Goal: Transaction & Acquisition: Purchase product/service

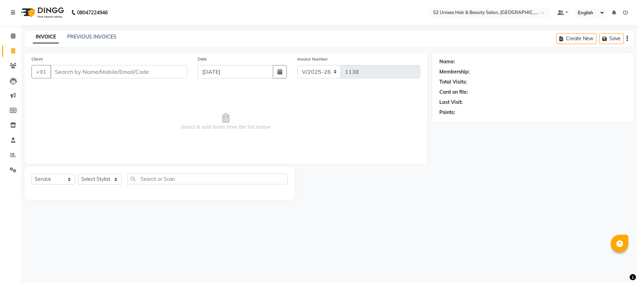
select select "3982"
select select "service"
click at [96, 178] on select "Select Stylist [PERSON_NAME] Gulshan KHUSHI [PERSON_NAME] [PERSON_NAME] S2 salo…" at bounding box center [100, 179] width 44 height 11
select select "20295"
click at [78, 174] on select "Select Stylist [PERSON_NAME] Gulshan KHUSHI [PERSON_NAME] [PERSON_NAME] S2 salo…" at bounding box center [100, 179] width 44 height 11
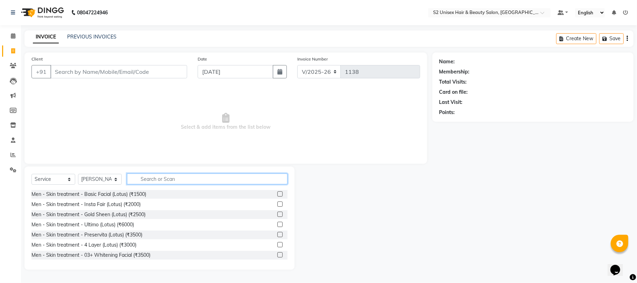
click at [150, 180] on input "text" at bounding box center [207, 179] width 161 height 11
click at [277, 254] on label at bounding box center [279, 254] width 5 height 5
click at [277, 254] on input "checkbox" at bounding box center [279, 255] width 5 height 5
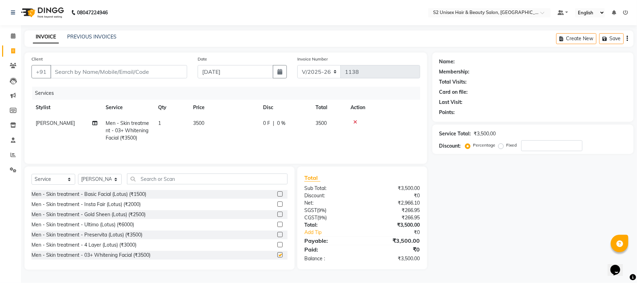
checkbox input "false"
click at [259, 178] on input "text" at bounding box center [207, 179] width 161 height 11
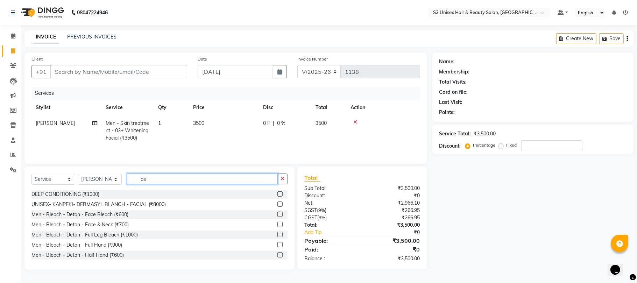
type input "de"
click at [277, 225] on label at bounding box center [279, 224] width 5 height 5
click at [277, 225] on input "checkbox" at bounding box center [279, 225] width 5 height 5
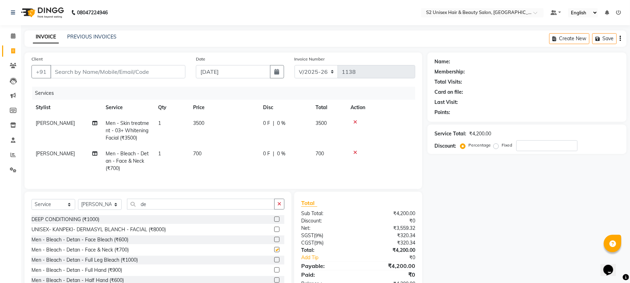
checkbox input "false"
click at [279, 206] on icon "button" at bounding box center [279, 204] width 4 height 5
click at [210, 154] on td "700" at bounding box center [224, 161] width 70 height 30
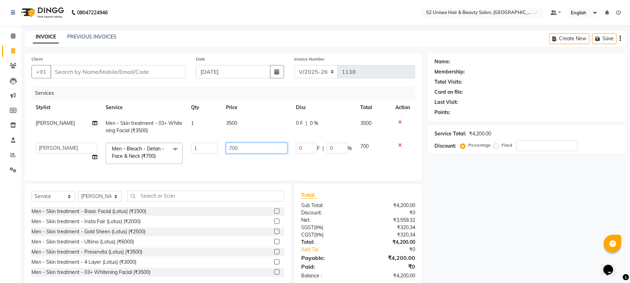
click at [247, 146] on input "700" at bounding box center [257, 148] width 62 height 11
type input "7"
type input "1000"
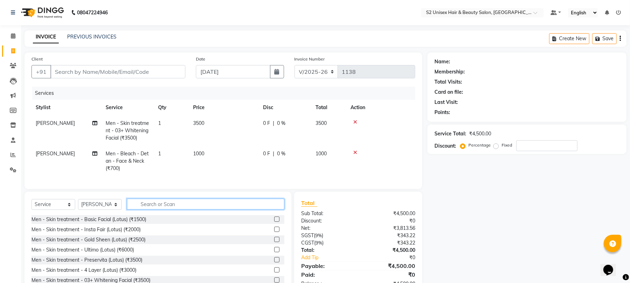
click at [221, 203] on div "Select Service Product Membership Package Voucher Prepaid Gift Card Select Styl…" at bounding box center [157, 243] width 267 height 103
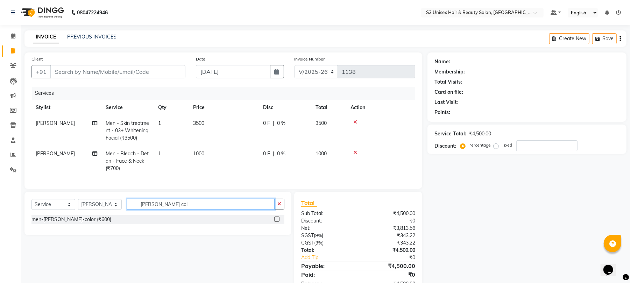
type input "beard col"
click at [279, 222] on label at bounding box center [276, 219] width 5 height 5
click at [279, 222] on input "checkbox" at bounding box center [276, 219] width 5 height 5
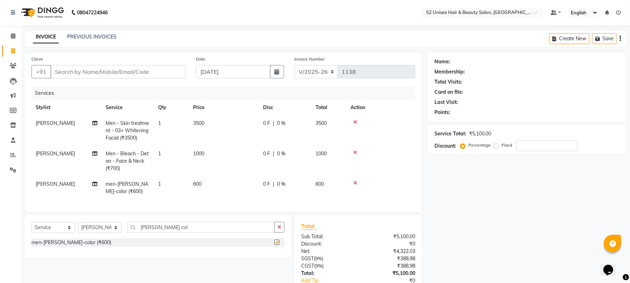
checkbox input "false"
click at [280, 230] on icon "button" at bounding box center [279, 227] width 4 height 5
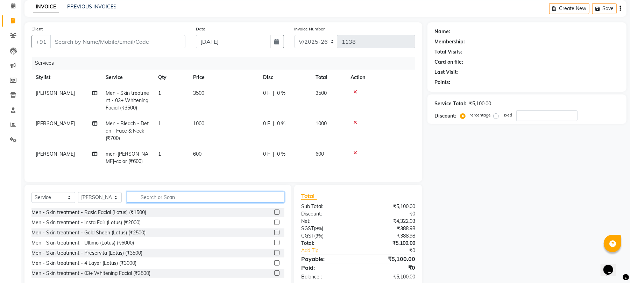
scroll to position [47, 0]
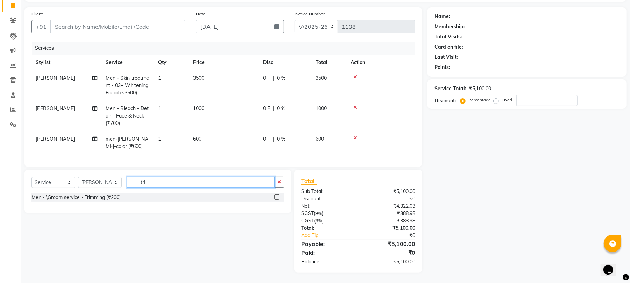
type input "tri"
click at [276, 200] on label at bounding box center [276, 197] width 5 height 5
click at [276, 200] on input "checkbox" at bounding box center [276, 197] width 5 height 5
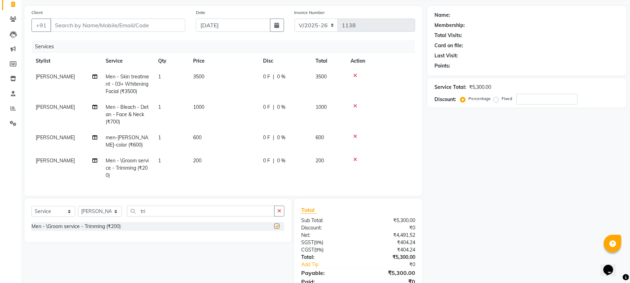
checkbox input "false"
click at [283, 217] on button "button" at bounding box center [279, 211] width 10 height 11
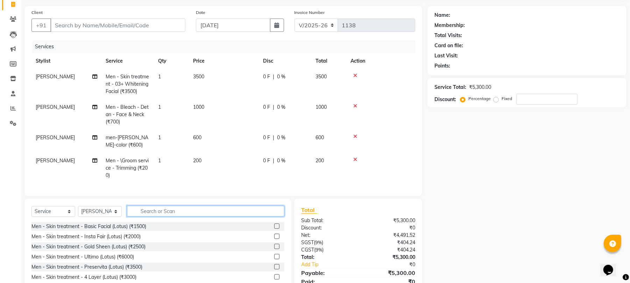
click at [267, 216] on input "text" at bounding box center [205, 211] width 157 height 11
type input "hair"
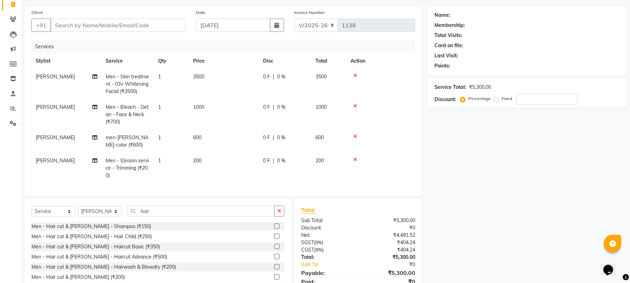
click at [274, 249] on label at bounding box center [276, 246] width 5 height 5
click at [274, 249] on input "checkbox" at bounding box center [276, 247] width 5 height 5
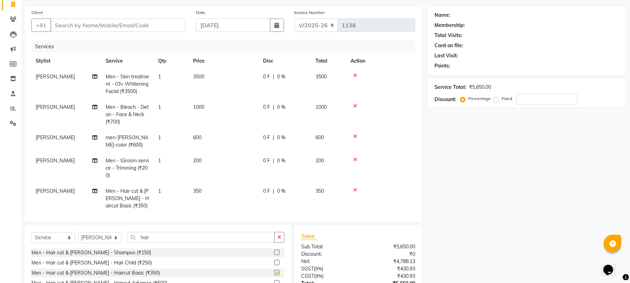
checkbox input "false"
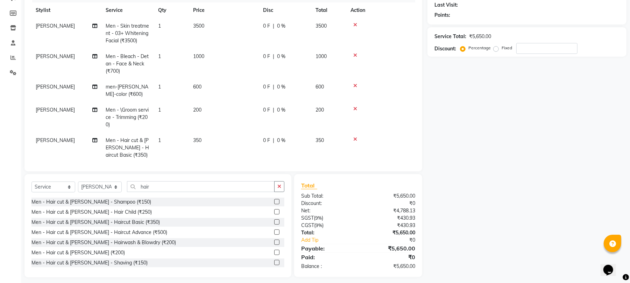
scroll to position [102, 0]
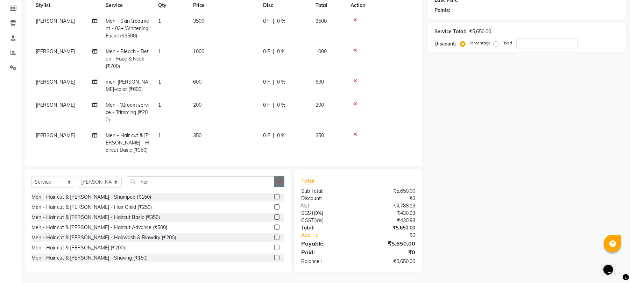
click at [279, 183] on icon "button" at bounding box center [279, 181] width 4 height 5
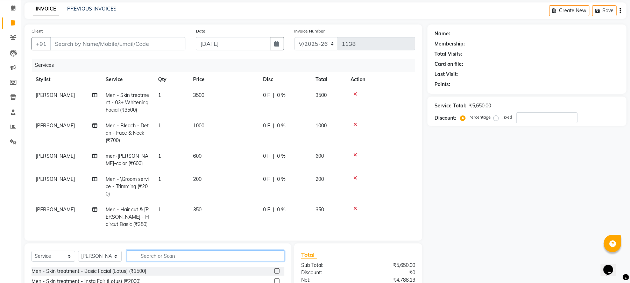
scroll to position [9, 0]
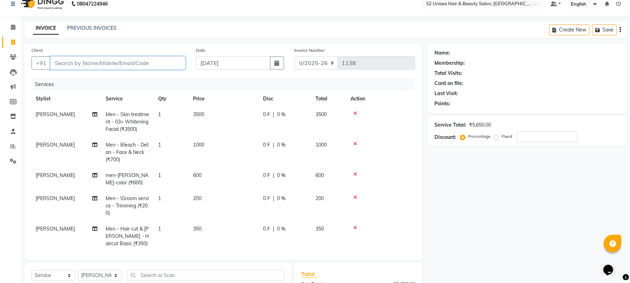
click at [158, 63] on input "Client" at bounding box center [117, 62] width 135 height 13
type input "p"
type input "0"
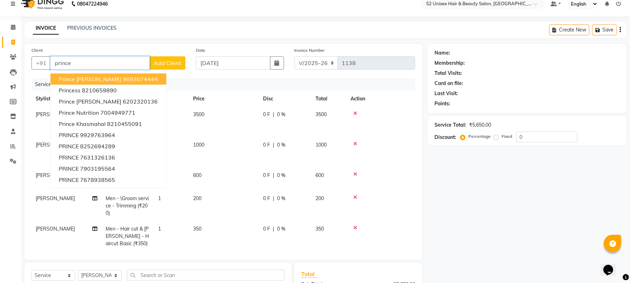
click at [127, 80] on ngb-highlight "9693074444" at bounding box center [140, 79] width 35 height 7
type input "9693074444"
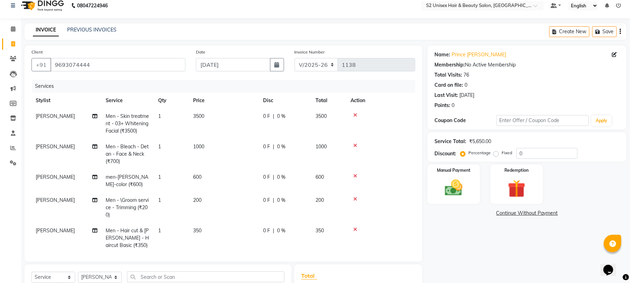
scroll to position [0, 0]
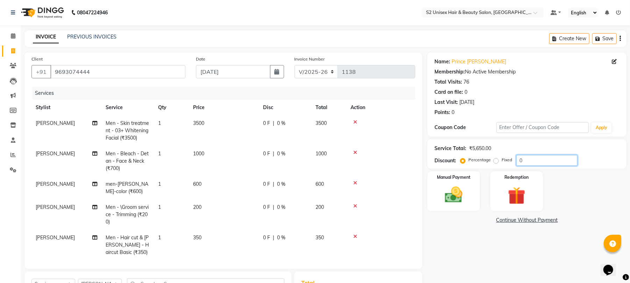
click at [527, 158] on input "0" at bounding box center [546, 160] width 61 height 11
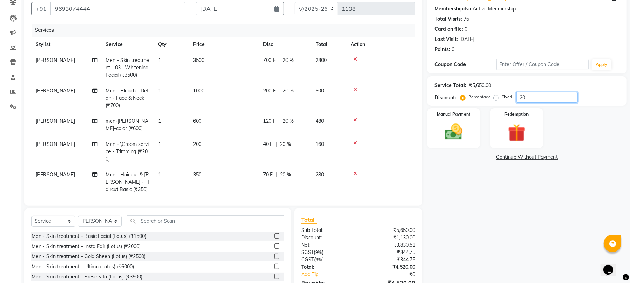
scroll to position [47, 0]
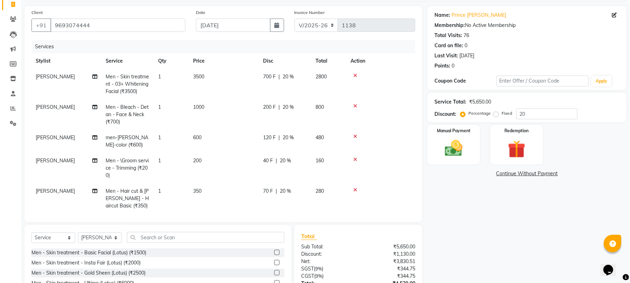
click at [537, 108] on div "Service Total: ₹5,650.00 Discount: Percentage Fixed 20" at bounding box center [527, 108] width 185 height 24
click at [538, 113] on input "20" at bounding box center [546, 113] width 61 height 11
type input "2"
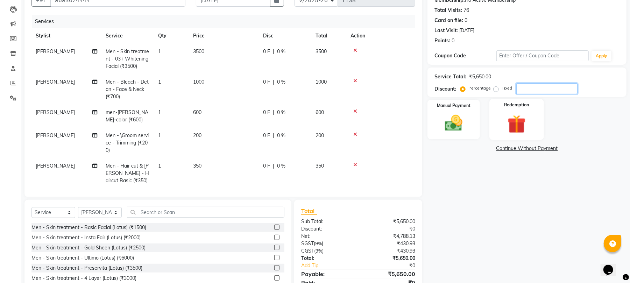
scroll to position [93, 0]
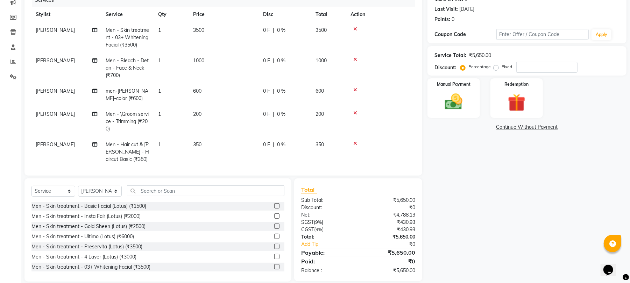
click at [502, 66] on label "Fixed" at bounding box center [507, 67] width 10 height 6
click at [496, 66] on input "Fixed" at bounding box center [497, 66] width 5 height 5
radio input "true"
click at [538, 65] on input "number" at bounding box center [546, 67] width 61 height 11
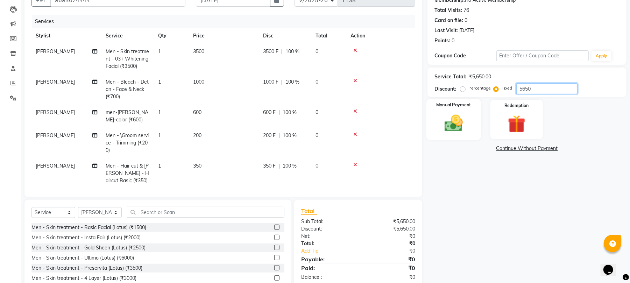
scroll to position [55, 0]
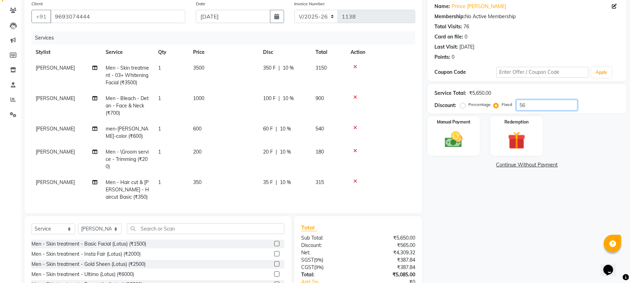
type input "5"
type input "1650"
click at [464, 129] on img at bounding box center [454, 139] width 30 height 21
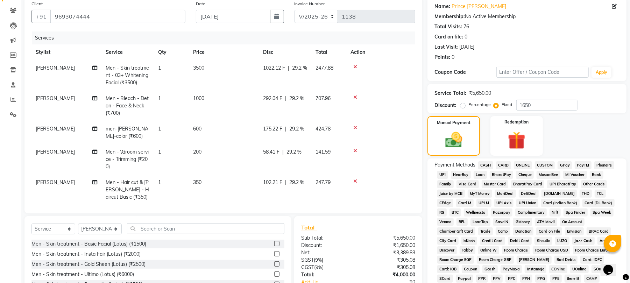
click at [525, 163] on span "ONLINE" at bounding box center [523, 165] width 18 height 8
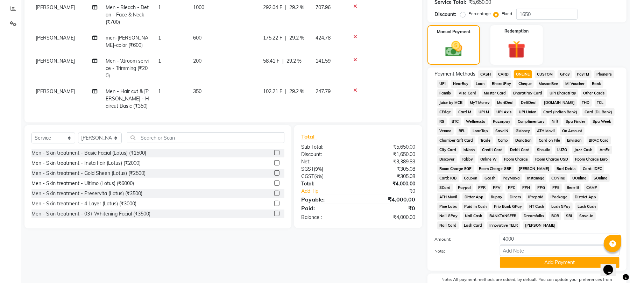
scroll to position [178, 0]
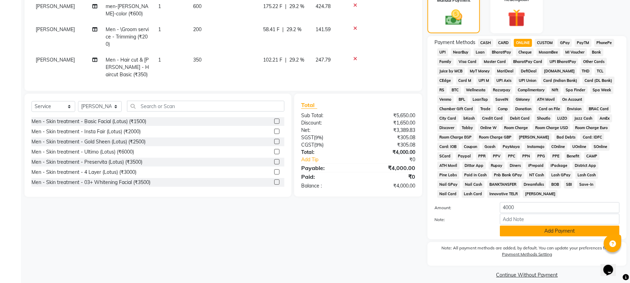
click at [541, 226] on button "Add Payment" at bounding box center [560, 231] width 120 height 11
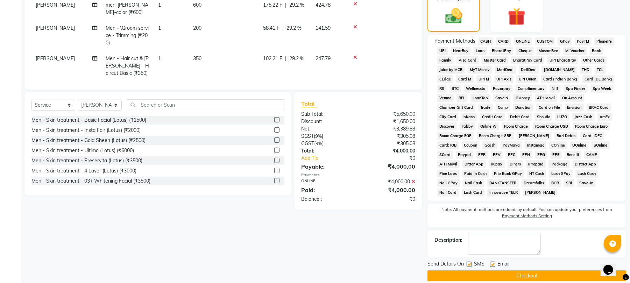
scroll to position [181, 0]
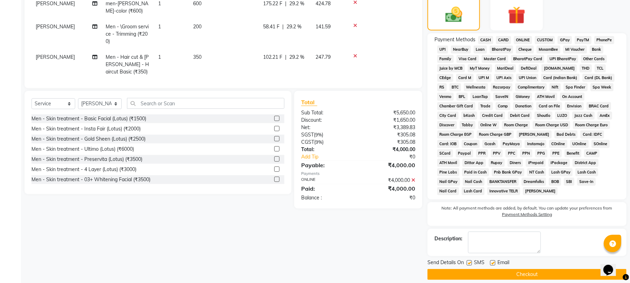
click at [522, 269] on button "Checkout" at bounding box center [527, 274] width 199 height 11
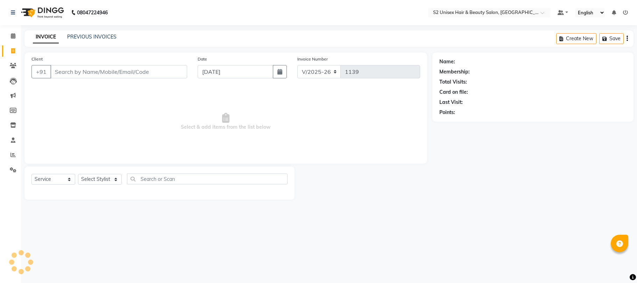
select select "3982"
select select "service"
click at [93, 177] on select "Select Stylist [PERSON_NAME] Gulshan KHUSHI [PERSON_NAME] [PERSON_NAME] S2 salo…" at bounding box center [100, 179] width 44 height 11
select select "20295"
click at [78, 174] on select "Select Stylist [PERSON_NAME] Gulshan KHUSHI [PERSON_NAME] [PERSON_NAME] S2 salo…" at bounding box center [100, 179] width 44 height 11
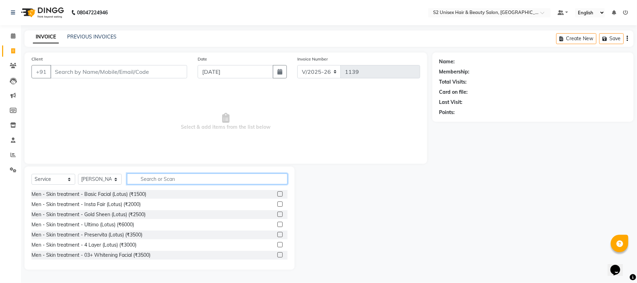
click at [150, 175] on input "text" at bounding box center [207, 179] width 161 height 11
type input "hair"
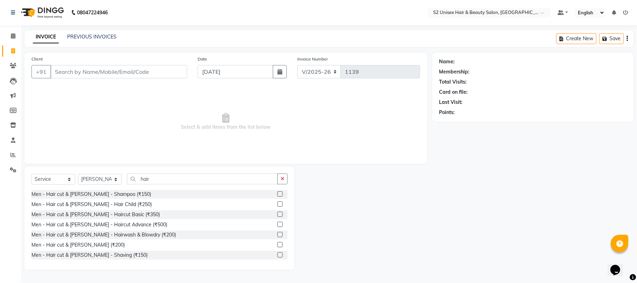
click at [277, 213] on label at bounding box center [279, 214] width 5 height 5
click at [277, 213] on input "checkbox" at bounding box center [279, 214] width 5 height 5
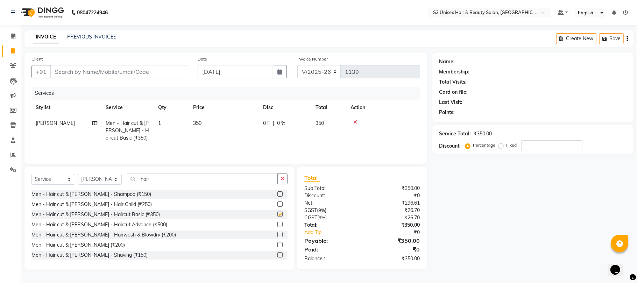
checkbox input "false"
click at [283, 181] on icon "button" at bounding box center [283, 178] width 4 height 5
click at [155, 69] on input "Client" at bounding box center [118, 71] width 137 height 13
type input "6"
type input "0"
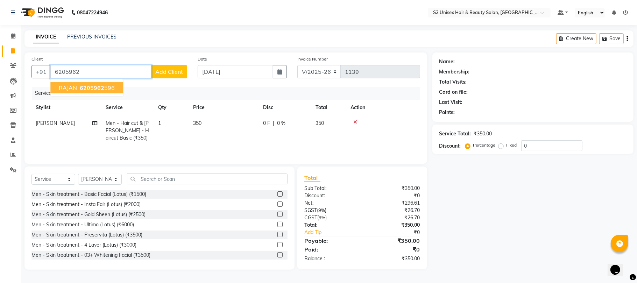
click at [97, 84] on span "6205962" at bounding box center [92, 87] width 24 height 7
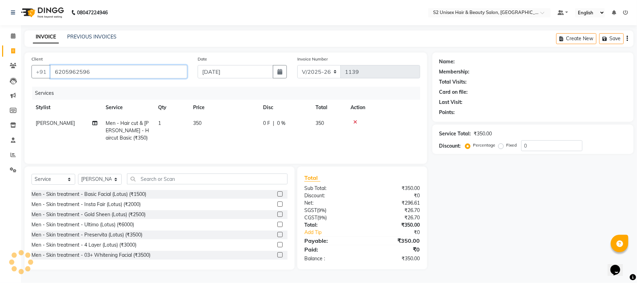
type input "6205962596"
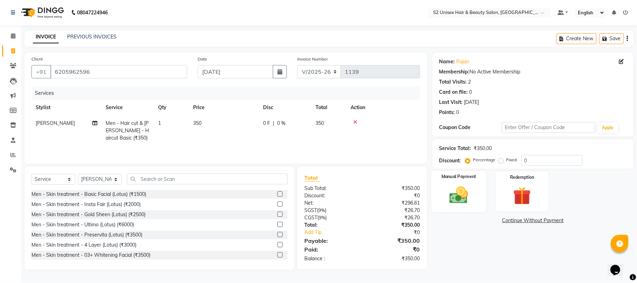
click at [446, 182] on div "Manual Payment" at bounding box center [458, 191] width 55 height 41
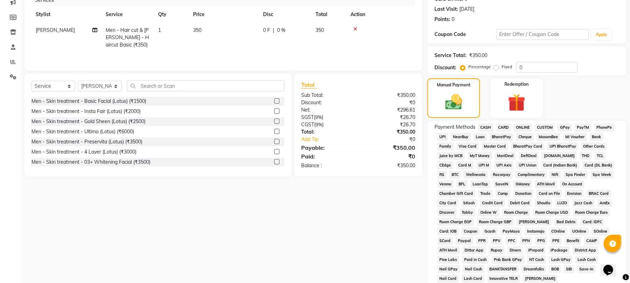
scroll to position [47, 0]
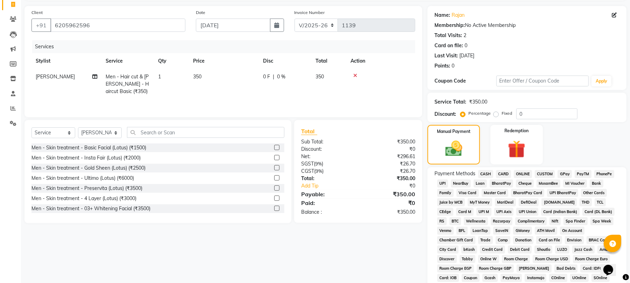
click at [502, 115] on label "Fixed" at bounding box center [507, 113] width 10 height 6
click at [495, 115] on input "Fixed" at bounding box center [497, 113] width 5 height 5
radio input "true"
click at [527, 112] on input "0" at bounding box center [546, 113] width 61 height 11
type input "100"
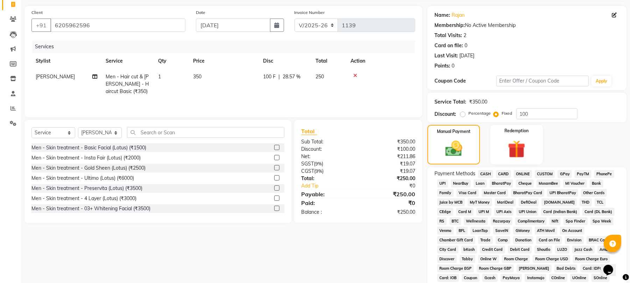
click at [486, 172] on span "CASH" at bounding box center [485, 174] width 15 height 8
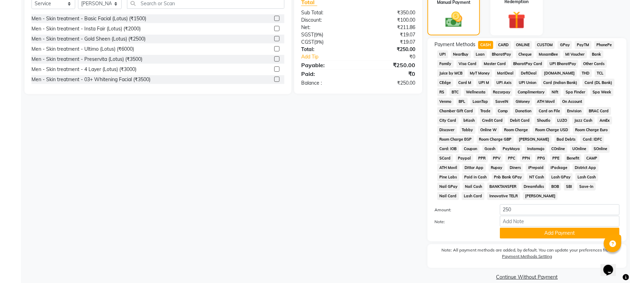
scroll to position [178, 0]
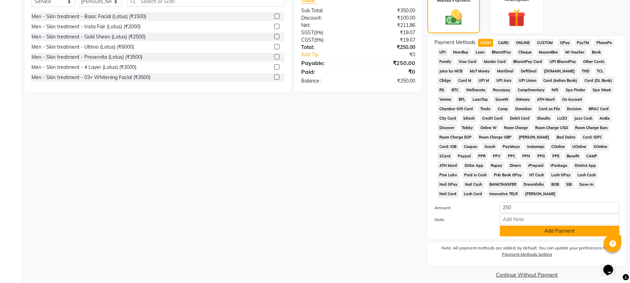
click at [558, 226] on button "Add Payment" at bounding box center [560, 231] width 120 height 11
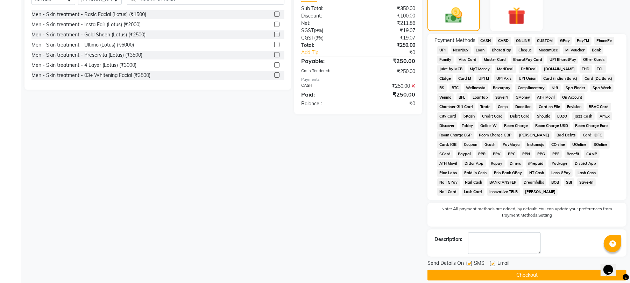
scroll to position [181, 0]
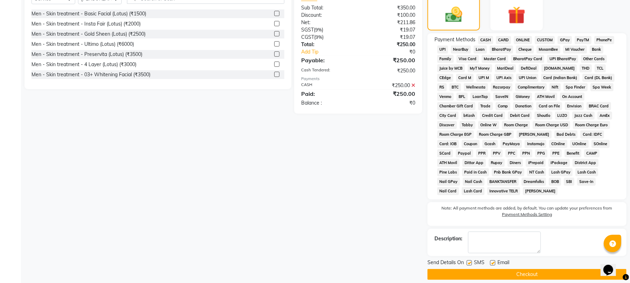
click at [544, 269] on button "Checkout" at bounding box center [527, 274] width 199 height 11
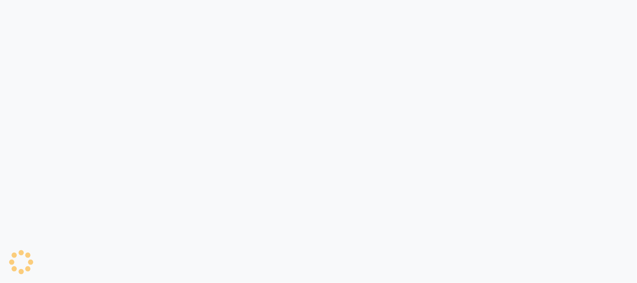
select select "3982"
select select "service"
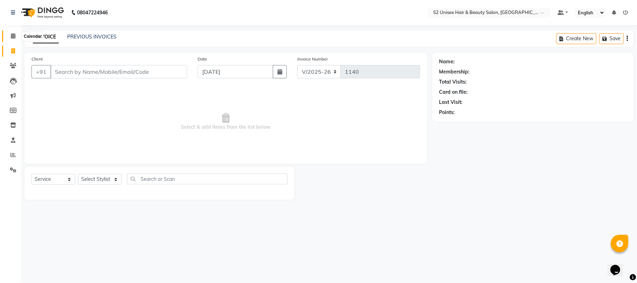
click at [12, 34] on icon at bounding box center [13, 35] width 5 height 5
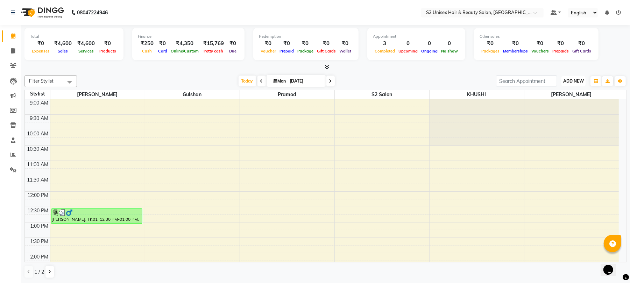
click at [565, 81] on span "ADD NEW" at bounding box center [573, 80] width 21 height 5
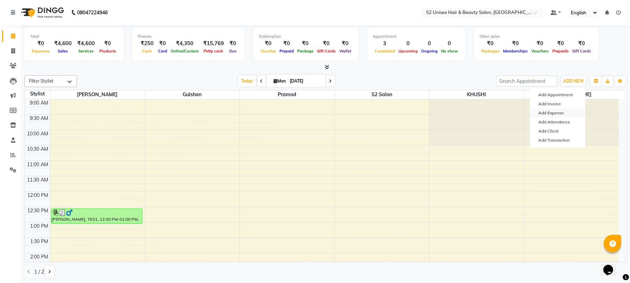
click at [562, 113] on link "Add Expense" at bounding box center [557, 112] width 55 height 9
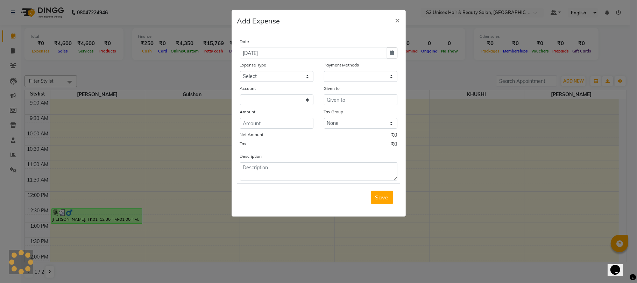
select select "1"
select select "2789"
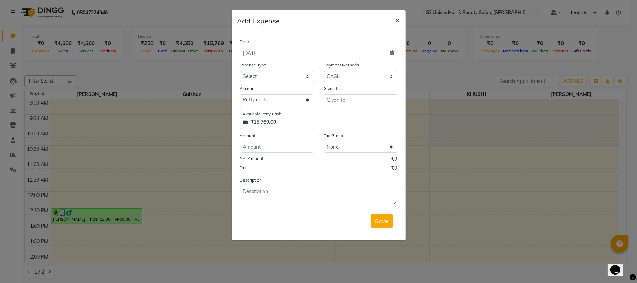
click at [399, 18] on span "×" at bounding box center [397, 20] width 5 height 10
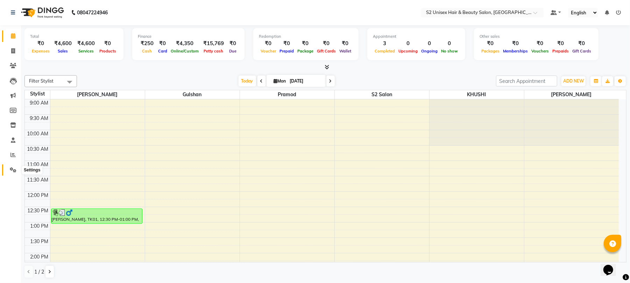
click at [12, 169] on icon at bounding box center [13, 169] width 7 height 5
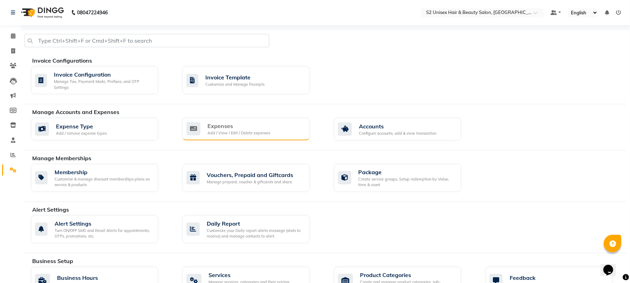
click at [235, 128] on div "Expenses" at bounding box center [238, 126] width 63 height 8
click at [140, 125] on div "Expense Type Add / remove expense types" at bounding box center [94, 129] width 118 height 14
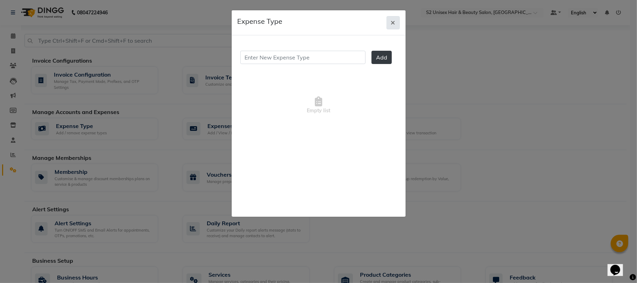
click at [393, 20] on icon "button" at bounding box center [393, 23] width 4 height 6
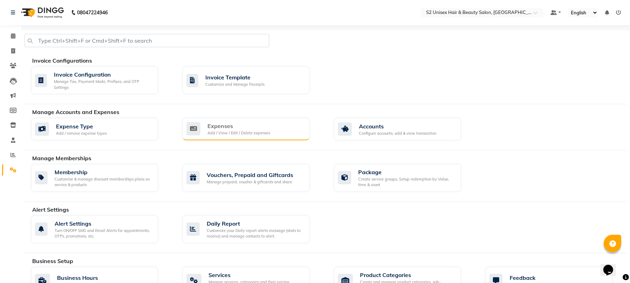
click at [294, 123] on div "Expenses Add / View / Edit / Delete expenses" at bounding box center [245, 129] width 118 height 14
click at [13, 37] on icon at bounding box center [13, 35] width 5 height 5
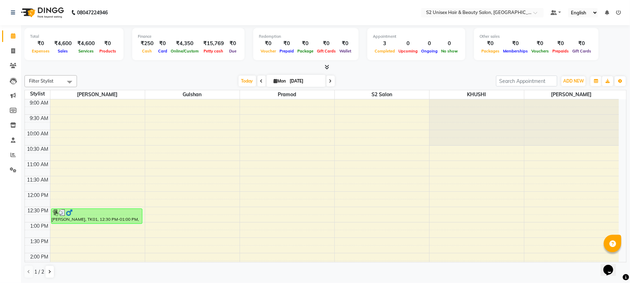
click at [260, 82] on icon at bounding box center [261, 81] width 3 height 4
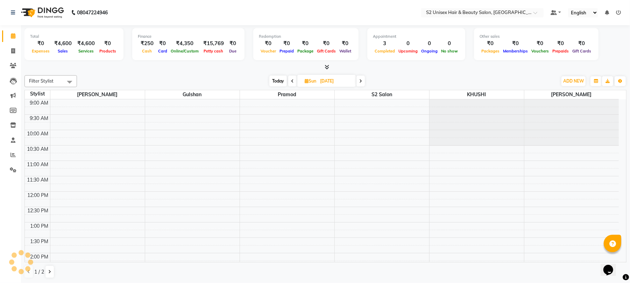
scroll to position [212, 0]
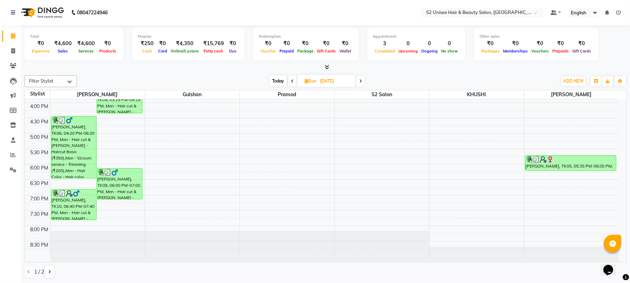
click at [291, 82] on icon at bounding box center [292, 81] width 3 height 4
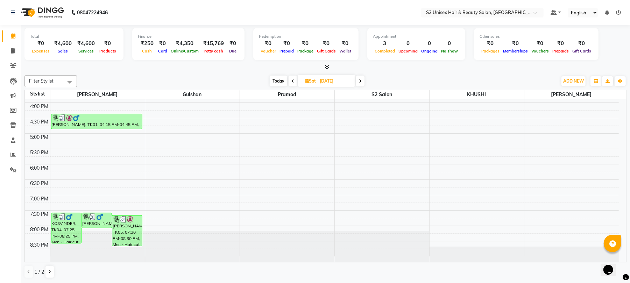
click at [291, 82] on icon at bounding box center [292, 81] width 3 height 4
type input "29-08-2025"
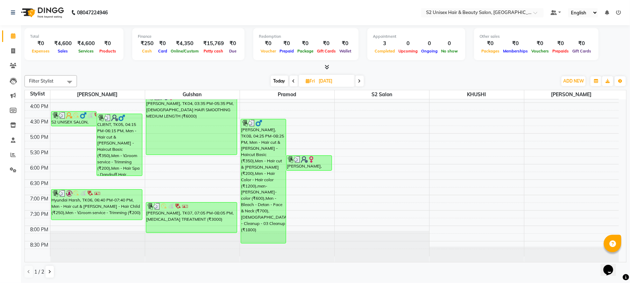
click at [324, 66] on span at bounding box center [325, 67] width 7 height 7
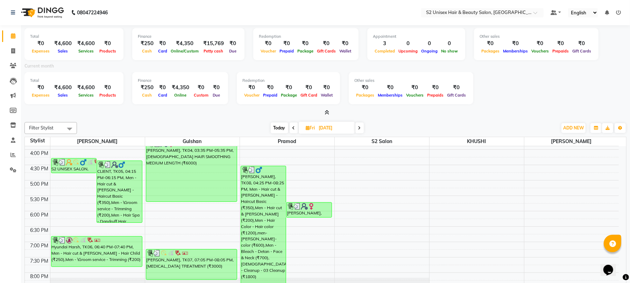
click at [342, 132] on input "29-08-2025" at bounding box center [334, 128] width 35 height 10
select select "8"
select select "2025"
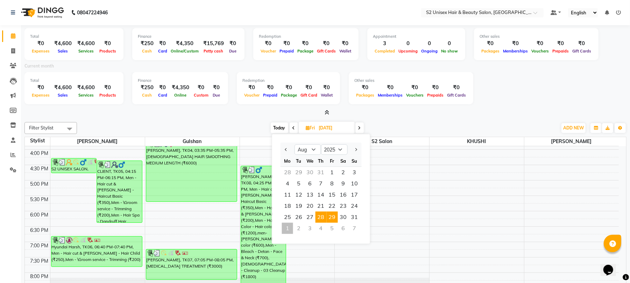
click at [319, 214] on span "28" at bounding box center [321, 217] width 11 height 11
type input "28-08-2025"
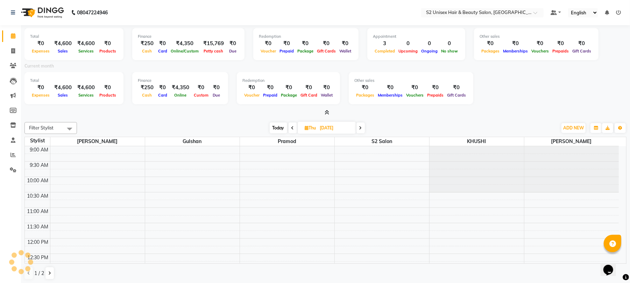
scroll to position [258, 0]
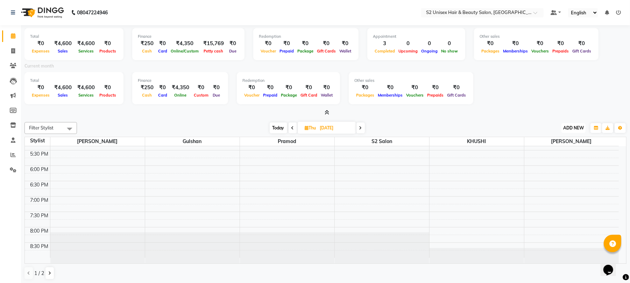
click at [575, 129] on span "ADD NEW" at bounding box center [573, 127] width 21 height 5
click at [549, 157] on link "Add Expense" at bounding box center [557, 159] width 55 height 9
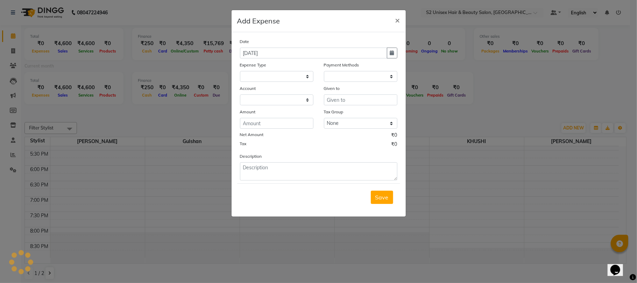
select select
select select "1"
select select "2789"
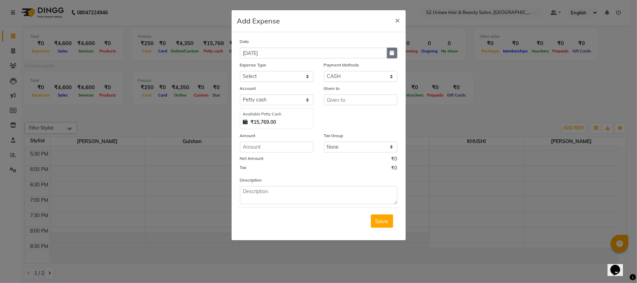
click at [393, 52] on icon "button" at bounding box center [392, 52] width 4 height 5
select select "9"
select select "2025"
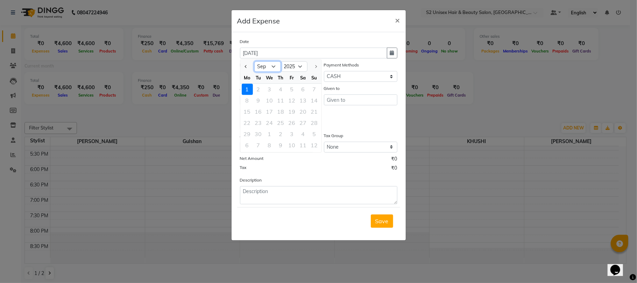
click at [265, 65] on select "Jan Feb Mar Apr May Jun Jul Aug Sep" at bounding box center [267, 67] width 27 height 10
select select "8"
click at [254, 62] on select "Jan Feb Mar Apr May Jun Jul Aug Sep" at bounding box center [267, 67] width 27 height 10
click at [281, 133] on div "28" at bounding box center [280, 133] width 11 height 11
type input "28-08-2025"
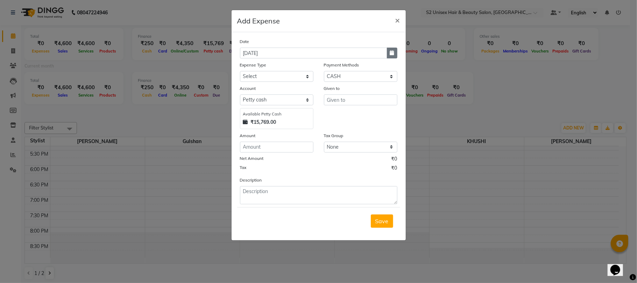
click at [389, 52] on button "button" at bounding box center [392, 53] width 10 height 11
select select "8"
select select "2025"
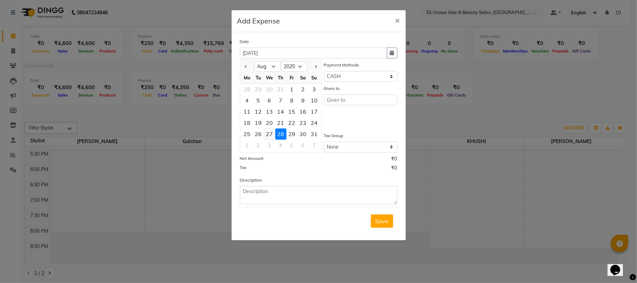
click at [273, 134] on div "27" at bounding box center [269, 133] width 11 height 11
type input "27-08-2025"
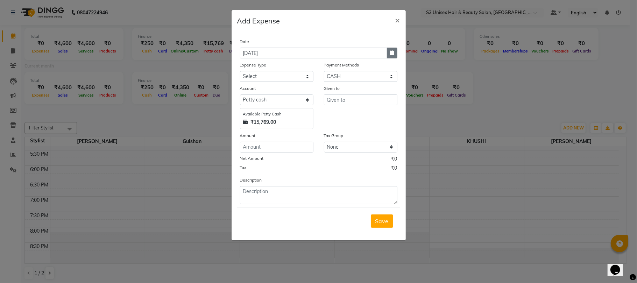
click at [388, 48] on button "button" at bounding box center [392, 53] width 10 height 11
select select "8"
select select "2025"
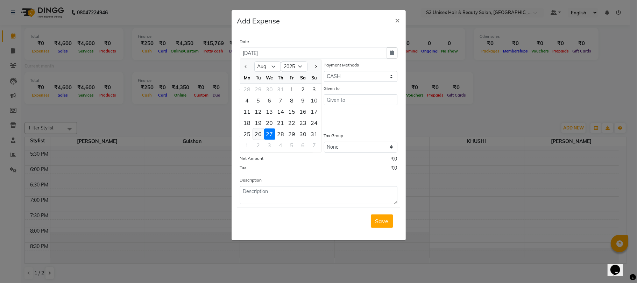
click at [256, 131] on div "26" at bounding box center [258, 133] width 11 height 11
type input "26-08-2025"
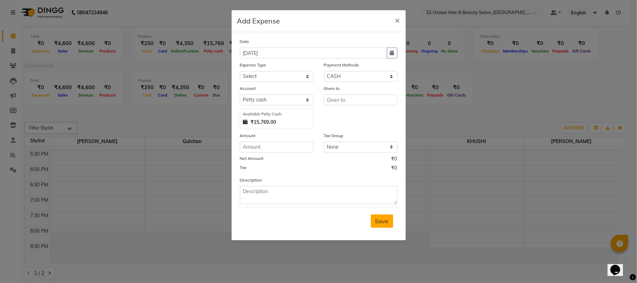
click at [380, 221] on span "Save" at bounding box center [381, 221] width 13 height 7
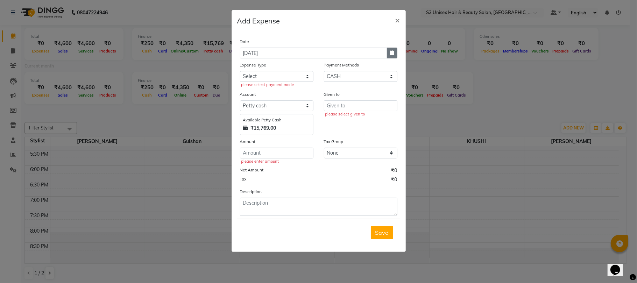
click at [394, 50] on button "button" at bounding box center [392, 53] width 10 height 11
select select "8"
select select "2025"
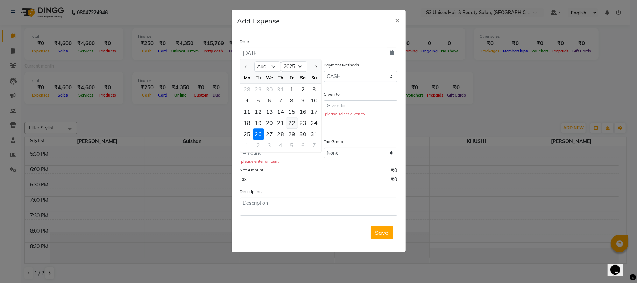
click at [290, 123] on div "22" at bounding box center [292, 122] width 11 height 11
type input "22-08-2025"
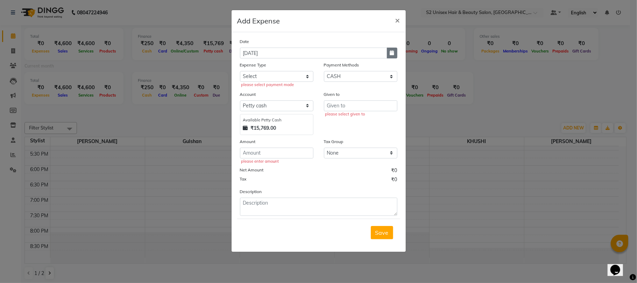
click at [392, 52] on icon "button" at bounding box center [392, 52] width 4 height 5
select select "8"
select select "2025"
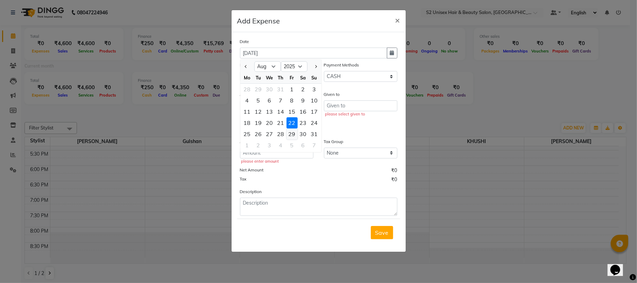
click at [290, 133] on div "29" at bounding box center [292, 133] width 11 height 11
type input "29-08-2025"
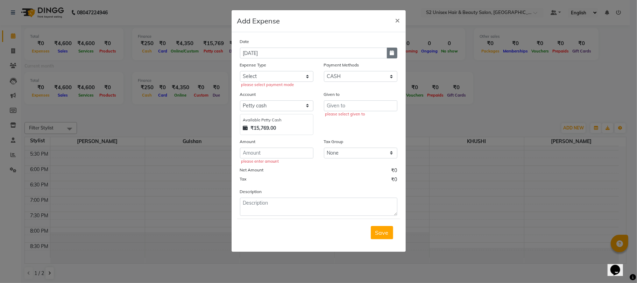
click at [391, 55] on icon "button" at bounding box center [392, 52] width 4 height 5
select select "8"
select select "2025"
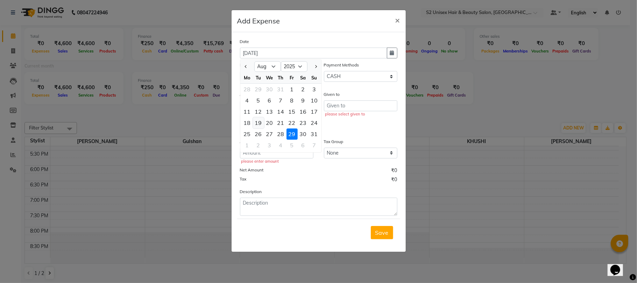
click at [258, 124] on div "19" at bounding box center [258, 122] width 11 height 11
type input "19-08-2025"
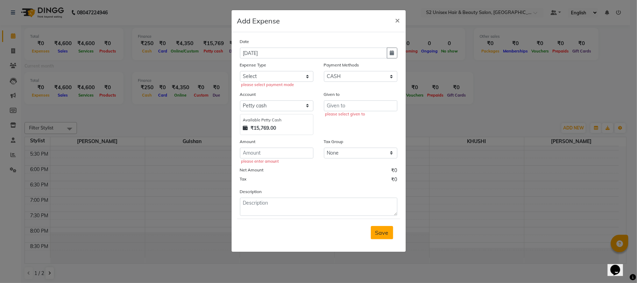
click at [383, 235] on span "Save" at bounding box center [381, 232] width 13 height 7
click at [384, 235] on span "Save" at bounding box center [381, 232] width 13 height 7
click at [396, 17] on span "×" at bounding box center [397, 20] width 5 height 10
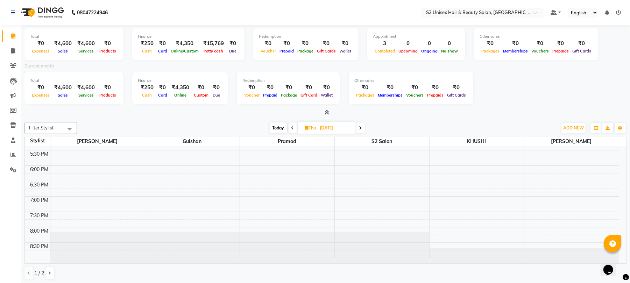
click at [335, 131] on input "28-08-2025" at bounding box center [335, 128] width 35 height 10
select select "8"
select select "2025"
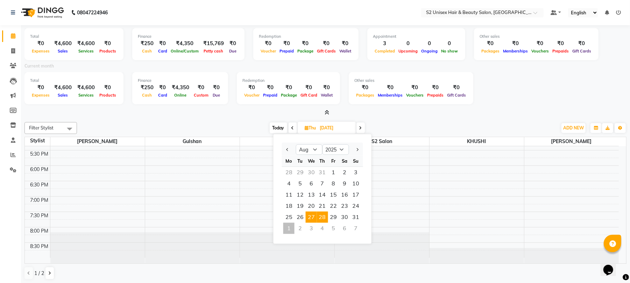
click at [312, 219] on span "27" at bounding box center [311, 217] width 11 height 11
type input "27-08-2025"
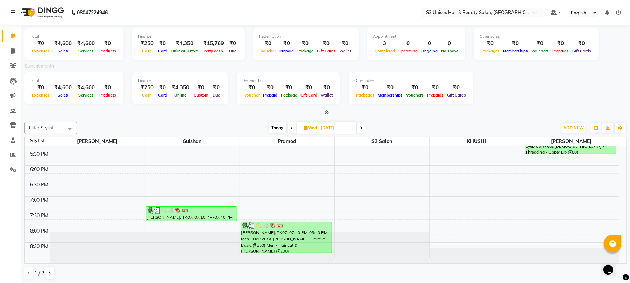
scroll to position [2, 0]
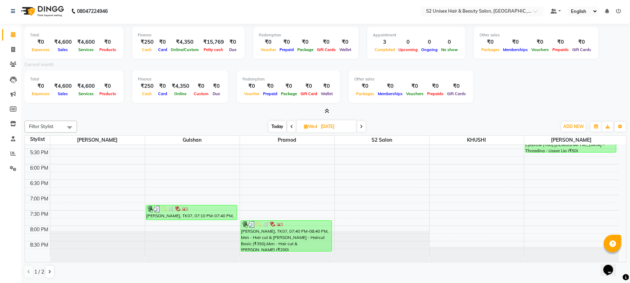
click at [324, 113] on span at bounding box center [325, 111] width 7 height 7
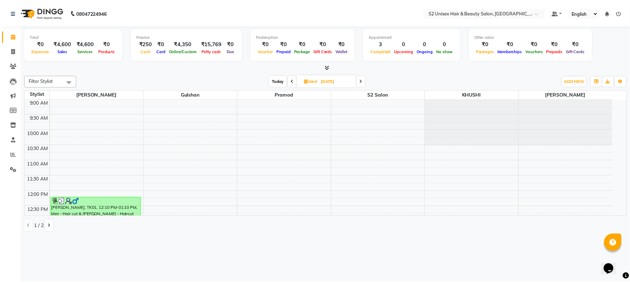
scroll to position [0, 0]
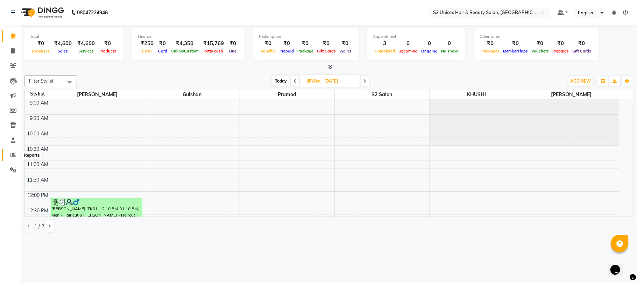
click at [10, 153] on span at bounding box center [13, 155] width 12 height 8
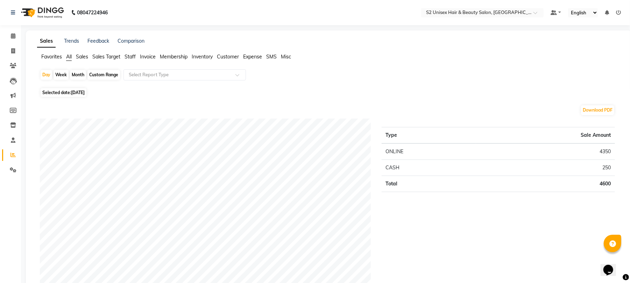
click at [255, 56] on span "Expense" at bounding box center [252, 57] width 19 height 6
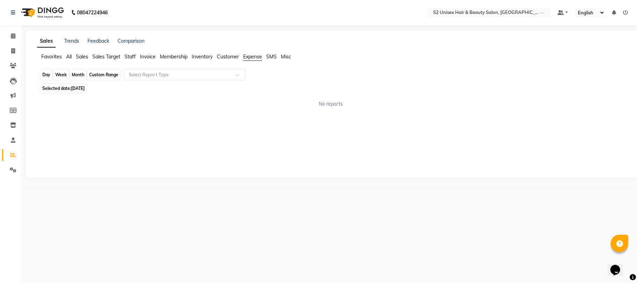
click at [44, 75] on div "Day" at bounding box center [47, 75] width 12 height 10
select select "9"
select select "2025"
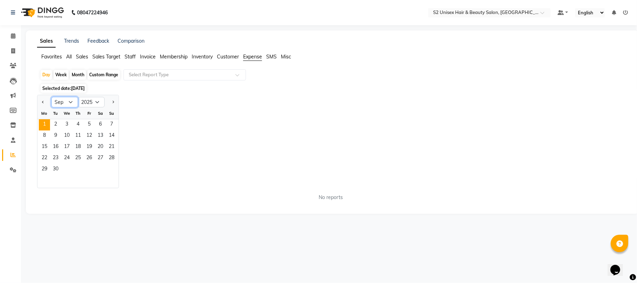
click at [63, 102] on select "Jan Feb Mar Apr May Jun Jul Aug Sep Oct Nov Dec" at bounding box center [64, 102] width 27 height 10
select select "8"
click at [51, 97] on select "Jan Feb Mar Apr May Jun Jul Aug Sep Oct Nov Dec" at bounding box center [64, 102] width 27 height 10
click at [82, 169] on span "28" at bounding box center [77, 169] width 11 height 11
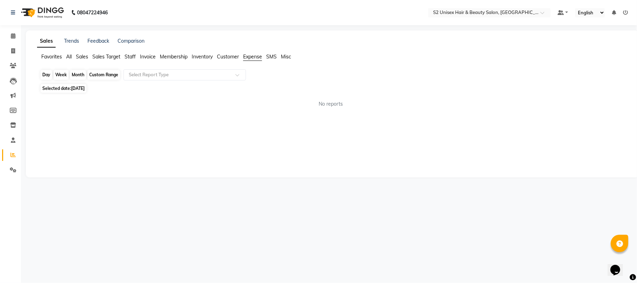
click at [47, 76] on div "Day" at bounding box center [47, 75] width 12 height 10
select select "8"
select select "2025"
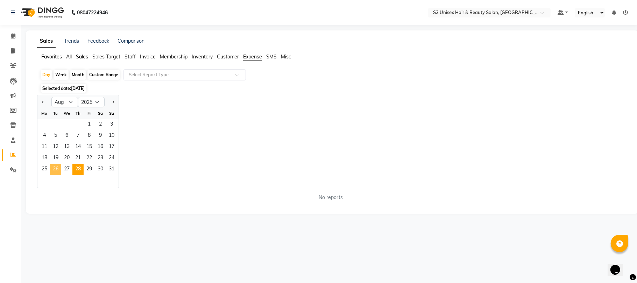
click at [56, 171] on span "26" at bounding box center [55, 169] width 11 height 11
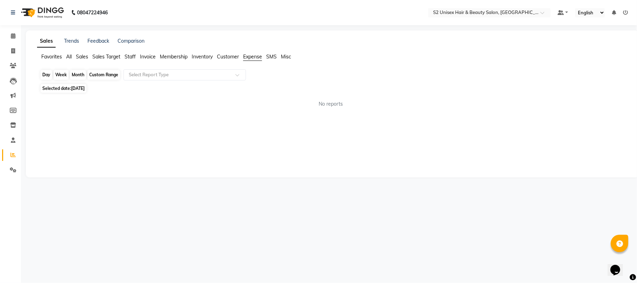
click at [46, 75] on div "Day" at bounding box center [47, 75] width 12 height 10
select select "8"
select select "2025"
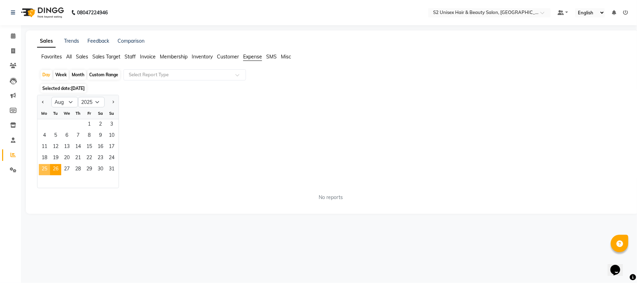
click at [41, 168] on span "25" at bounding box center [44, 169] width 11 height 11
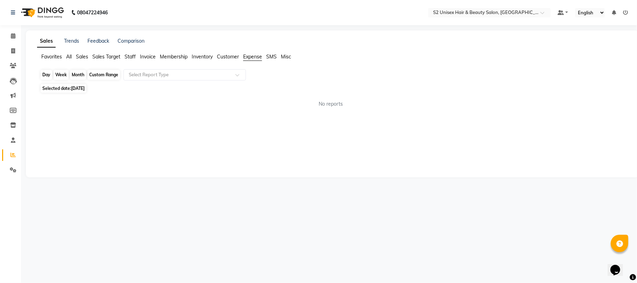
click at [51, 74] on div "Day" at bounding box center [47, 75] width 12 height 10
select select "8"
select select "2025"
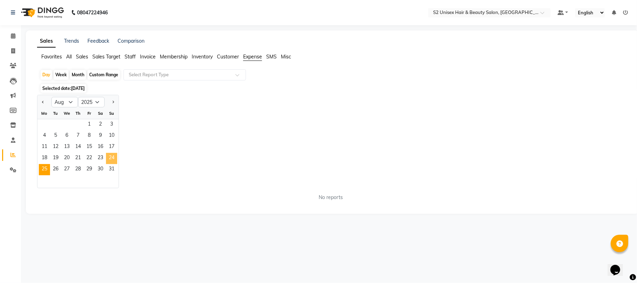
click at [108, 156] on span "24" at bounding box center [111, 158] width 11 height 11
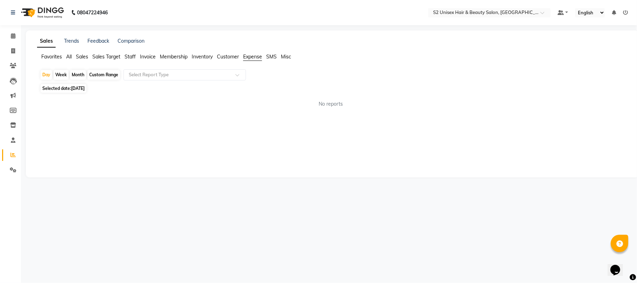
click at [68, 54] on span "All" at bounding box center [69, 57] width 6 height 6
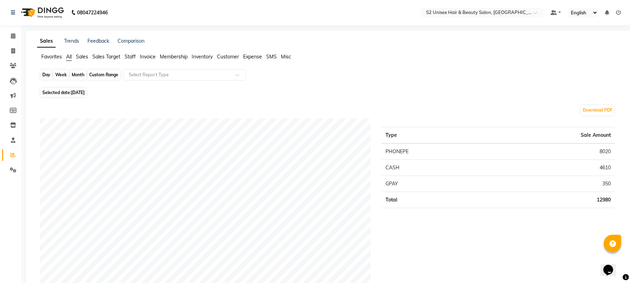
click at [45, 73] on div "Day" at bounding box center [47, 75] width 12 height 10
select select "8"
select select "2025"
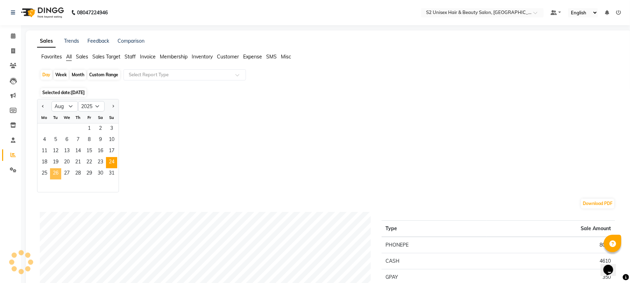
click at [58, 173] on span "26" at bounding box center [55, 173] width 11 height 11
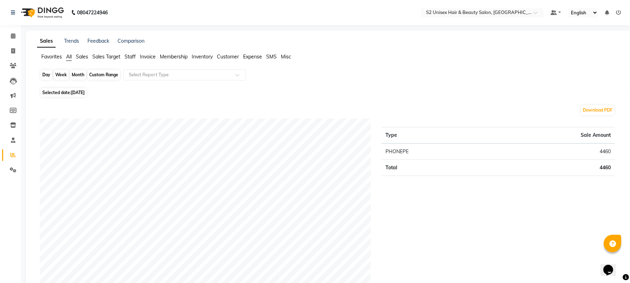
click at [48, 78] on div "Day" at bounding box center [47, 75] width 12 height 10
select select "8"
select select "2025"
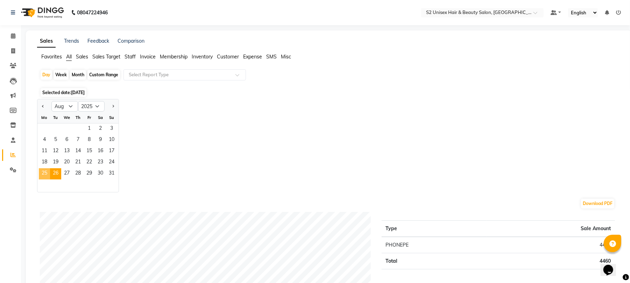
click at [45, 178] on span "25" at bounding box center [44, 173] width 11 height 11
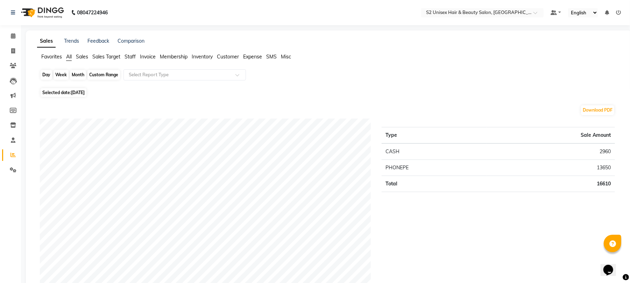
click at [48, 76] on div "Day" at bounding box center [47, 75] width 12 height 10
select select "8"
select select "2025"
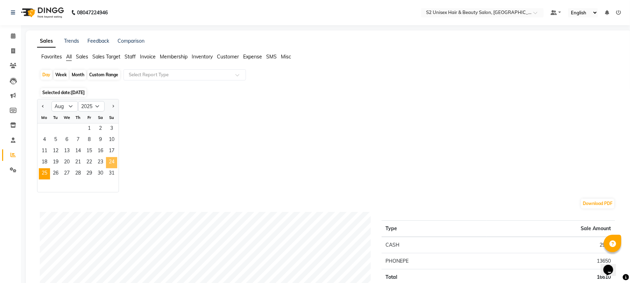
click at [113, 161] on span "24" at bounding box center [111, 162] width 11 height 11
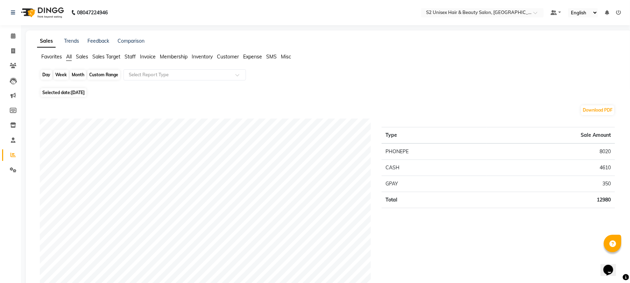
click at [47, 77] on div "Day" at bounding box center [47, 75] width 12 height 10
select select "8"
select select "2025"
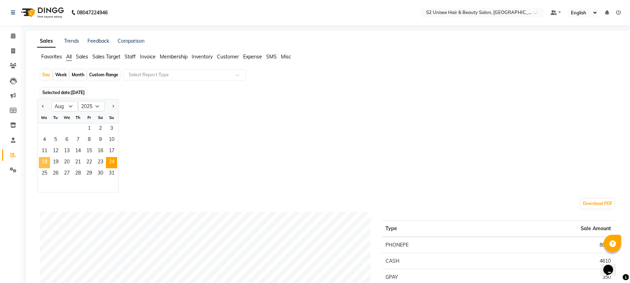
click at [49, 163] on span "18" at bounding box center [44, 162] width 11 height 11
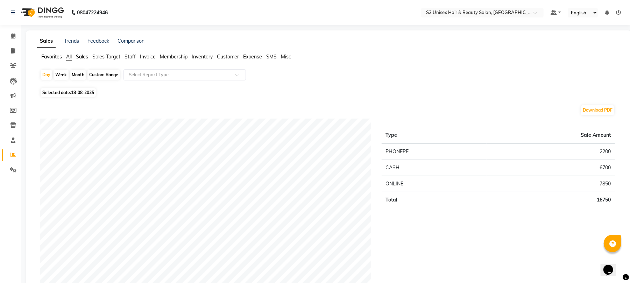
click at [251, 54] on span "Expense" at bounding box center [252, 57] width 19 height 6
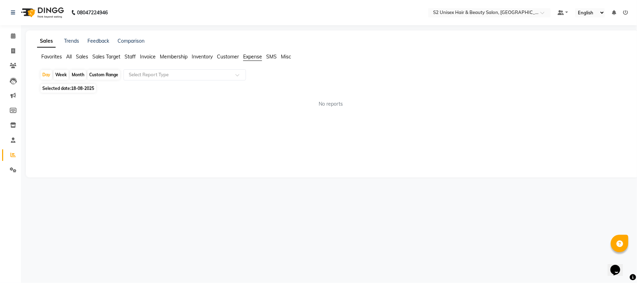
click at [76, 74] on div "Month" at bounding box center [78, 75] width 16 height 10
select select "8"
select select "2025"
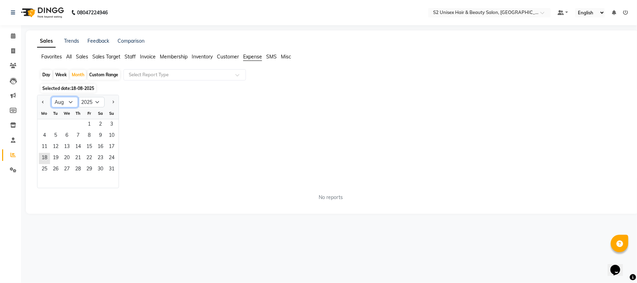
click at [71, 100] on select "Jan Feb Mar Apr May Jun Jul Aug Sep Oct Nov Dec" at bounding box center [64, 102] width 27 height 10
click at [51, 97] on select "Jan Feb Mar Apr May Jun Jul Aug Sep Oct Nov Dec" at bounding box center [64, 102] width 27 height 10
click at [89, 122] on span "1" at bounding box center [89, 124] width 11 height 11
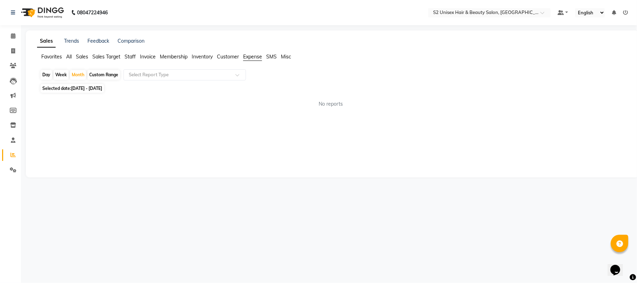
click at [248, 55] on span "Expense" at bounding box center [252, 57] width 19 height 6
click at [249, 55] on span "Expense" at bounding box center [252, 57] width 19 height 6
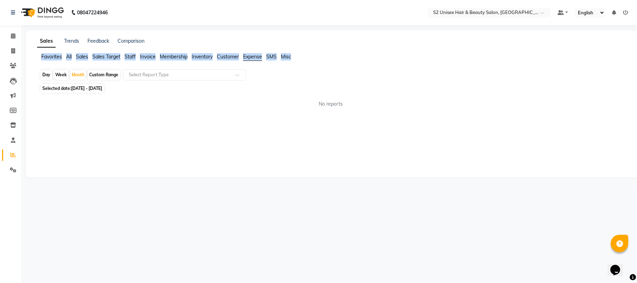
click at [249, 55] on span "Expense" at bounding box center [252, 57] width 19 height 6
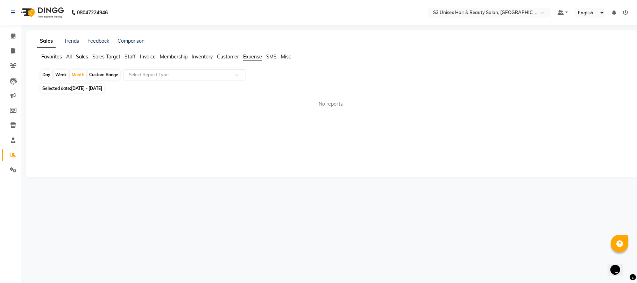
click at [125, 128] on div "Sales Trends Feedback Comparison Favorites All Sales Sales Target Staff Invoice…" at bounding box center [332, 103] width 613 height 147
click at [13, 48] on icon at bounding box center [13, 50] width 4 height 5
select select "service"
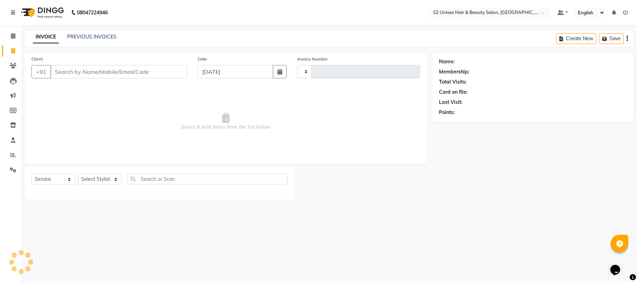
type input "1140"
select select "3982"
click at [17, 168] on span at bounding box center [13, 170] width 12 height 8
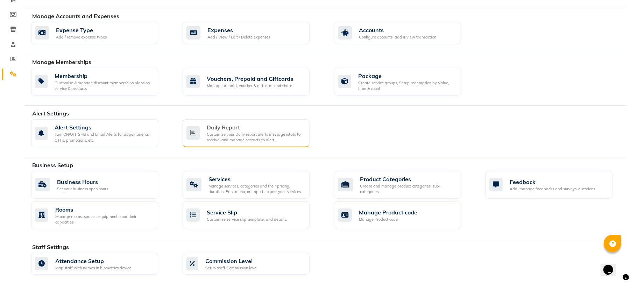
scroll to position [140, 0]
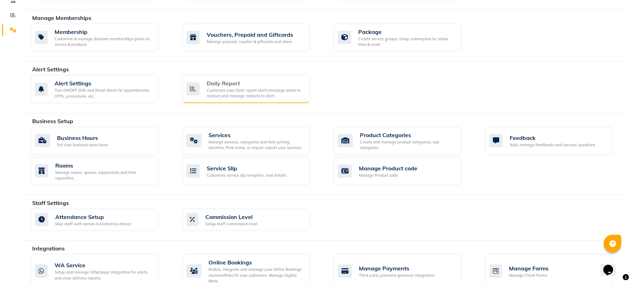
click at [227, 94] on div "Customize your Daily report alerts message (stats to receive) and manage contac…" at bounding box center [255, 93] width 97 height 12
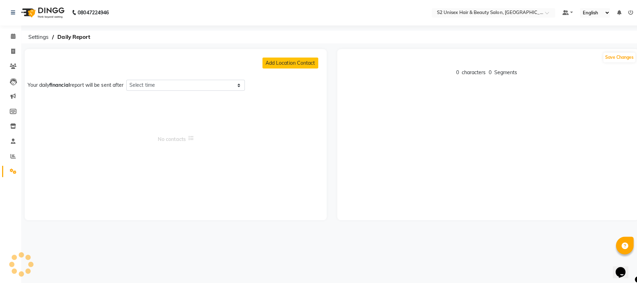
select select "1410"
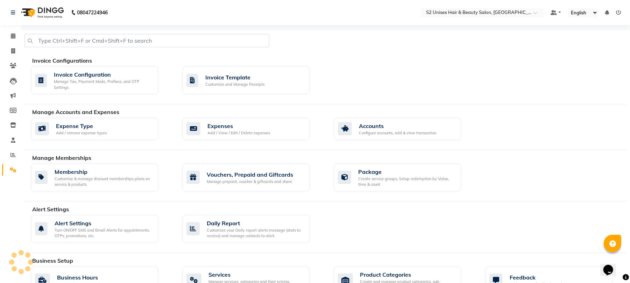
scroll to position [140, 0]
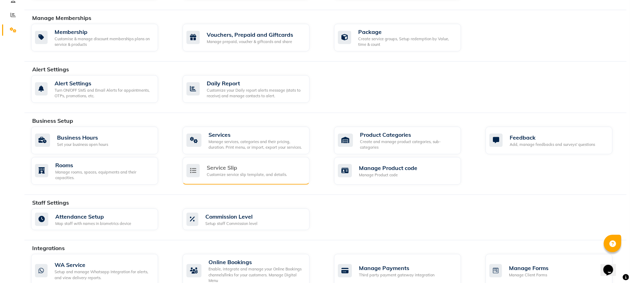
click at [234, 172] on div "Service Slip" at bounding box center [247, 167] width 80 height 8
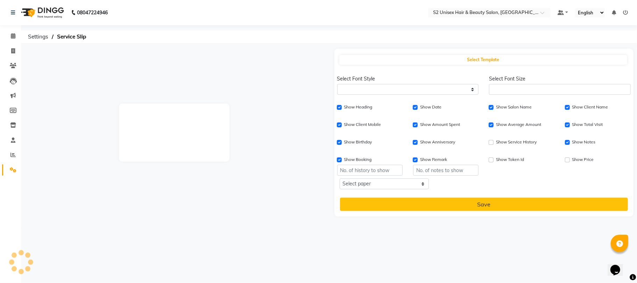
select select
type input "1"
checkbox input "true"
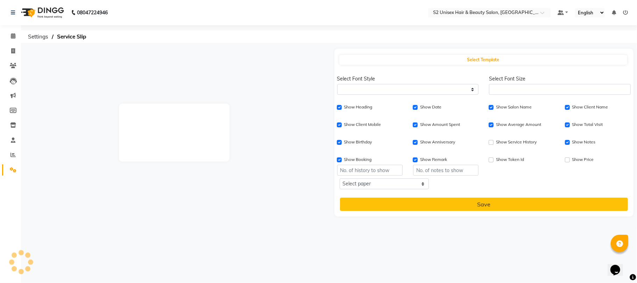
checkbox input "true"
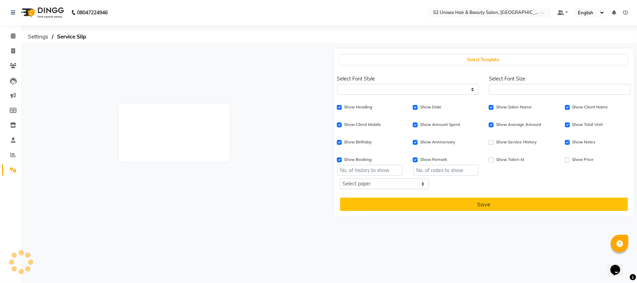
checkbox input "true"
type input "1"
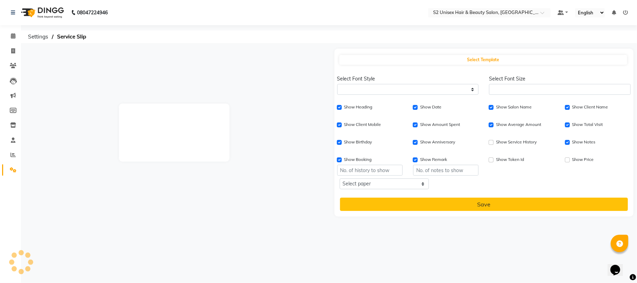
type input "1"
select select
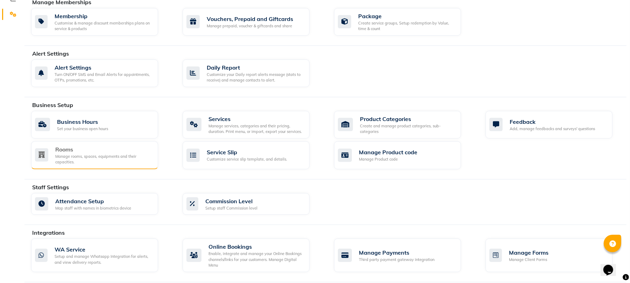
scroll to position [109, 0]
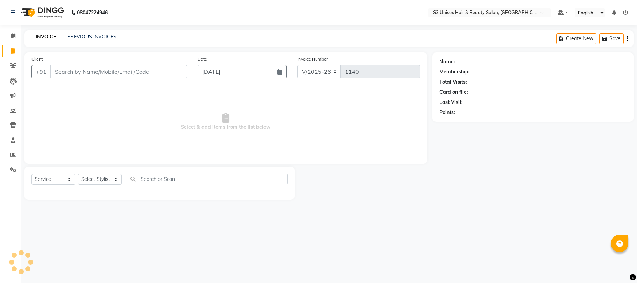
select select "3982"
select select "service"
click at [104, 181] on select "Select Stylist [PERSON_NAME] Gulshan KHUSHI [PERSON_NAME] [PERSON_NAME] S2 salo…" at bounding box center [100, 179] width 44 height 11
select select "84320"
click at [78, 174] on select "Select Stylist [PERSON_NAME] Gulshan KHUSHI [PERSON_NAME] [PERSON_NAME] S2 salo…" at bounding box center [100, 179] width 44 height 11
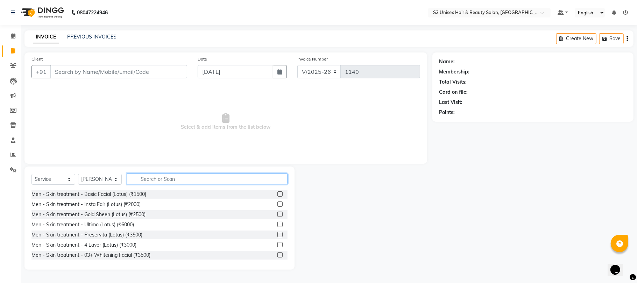
click at [160, 174] on input "text" at bounding box center [207, 179] width 161 height 11
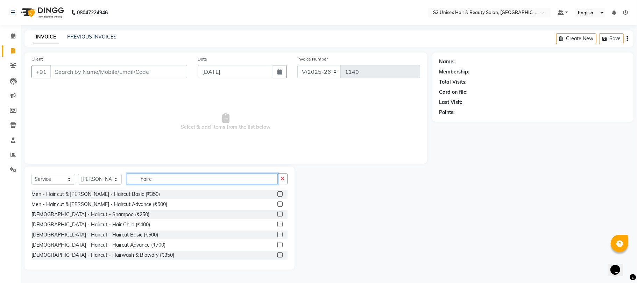
type input "hairc"
click at [277, 244] on label at bounding box center [279, 244] width 5 height 5
click at [277, 244] on input "checkbox" at bounding box center [279, 245] width 5 height 5
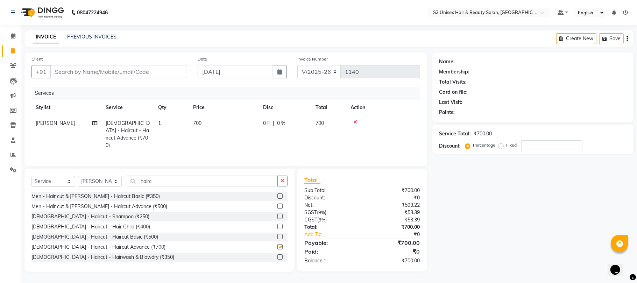
checkbox input "false"
click at [284, 179] on button "button" at bounding box center [282, 181] width 10 height 11
click at [174, 69] on input "Client" at bounding box center [118, 71] width 137 height 13
type input "6"
type input "0"
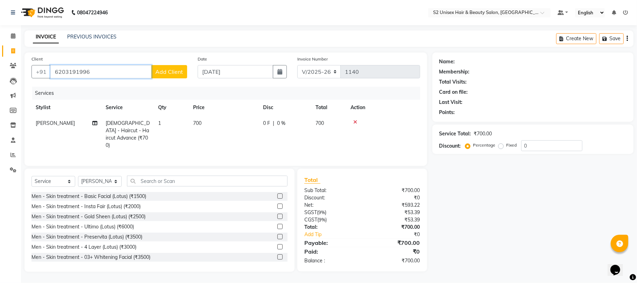
type input "6203191996"
click at [174, 69] on span "Add Client" at bounding box center [169, 71] width 28 height 7
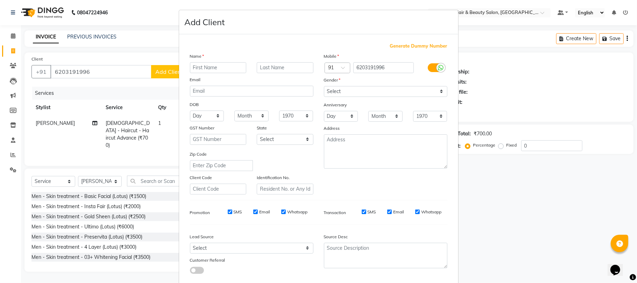
click at [199, 68] on input "text" at bounding box center [218, 67] width 57 height 11
type input "r"
type input "RASHMI"
click at [263, 69] on input "text" at bounding box center [285, 67] width 57 height 11
type input "TIWARI"
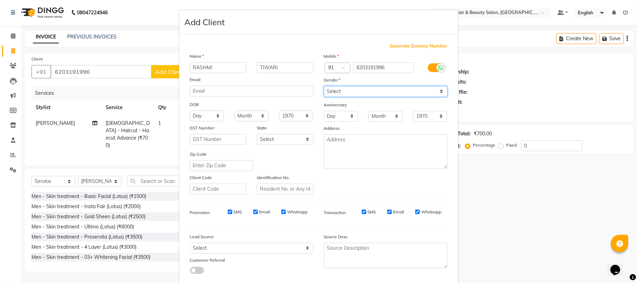
click at [337, 88] on select "Select Male Female Other Prefer Not To Say" at bounding box center [386, 91] width 124 height 11
select select "female"
click at [324, 86] on select "Select Male Female Other Prefer Not To Say" at bounding box center [386, 91] width 124 height 11
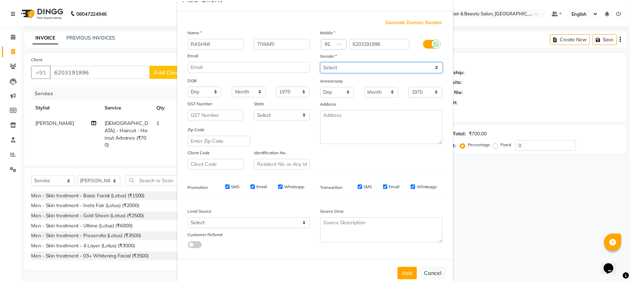
scroll to position [38, 0]
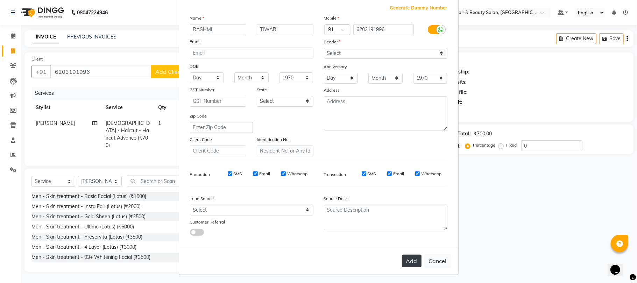
click at [405, 256] on button "Add" at bounding box center [412, 261] width 20 height 13
select select
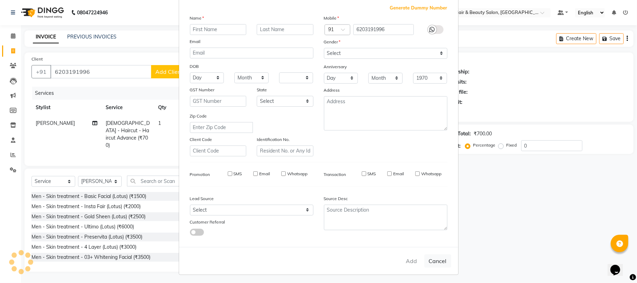
select select
checkbox input "false"
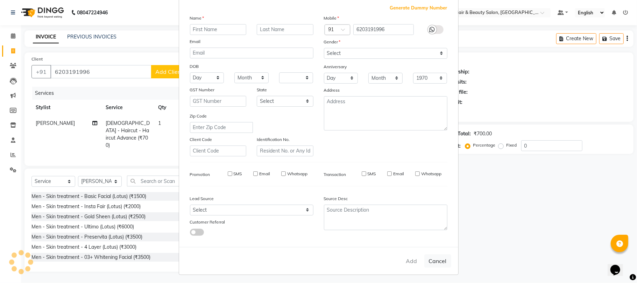
checkbox input "false"
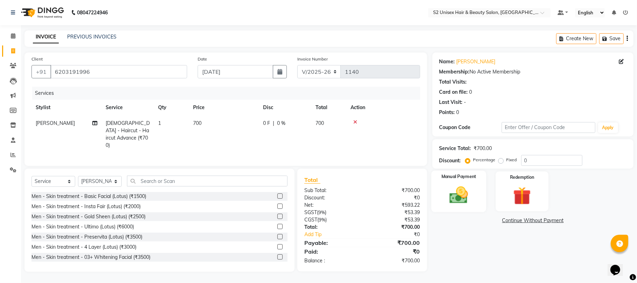
click at [440, 189] on div "Manual Payment" at bounding box center [458, 191] width 55 height 41
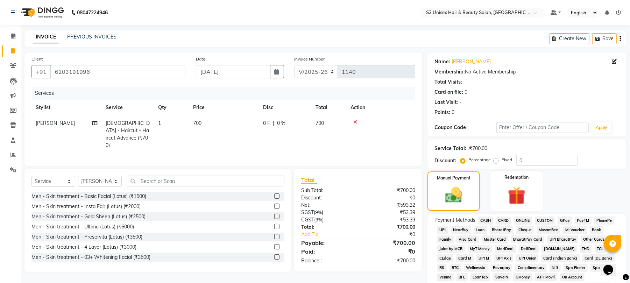
click at [524, 217] on span "ONLINE" at bounding box center [523, 221] width 18 height 8
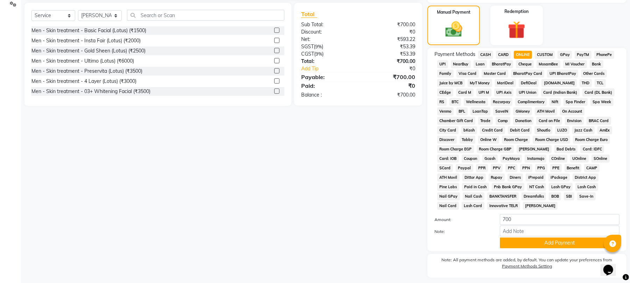
scroll to position [178, 0]
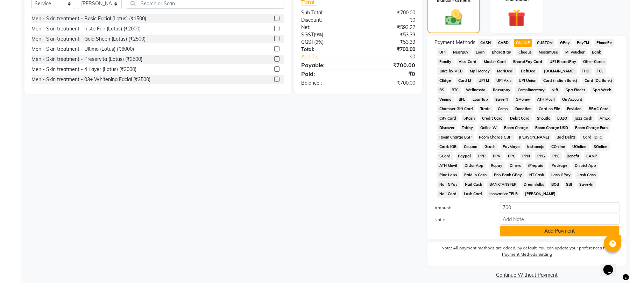
click at [520, 226] on button "Add Payment" at bounding box center [560, 231] width 120 height 11
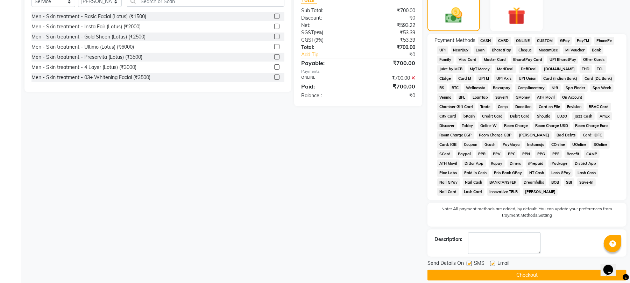
scroll to position [181, 0]
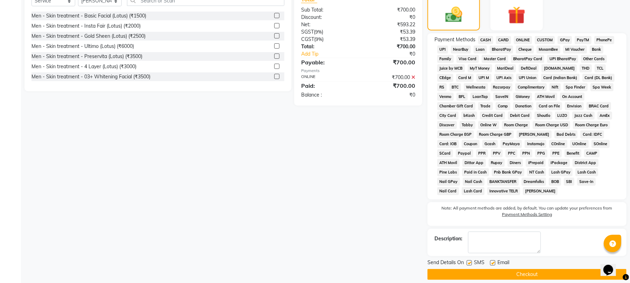
click at [519, 269] on button "Checkout" at bounding box center [527, 274] width 199 height 11
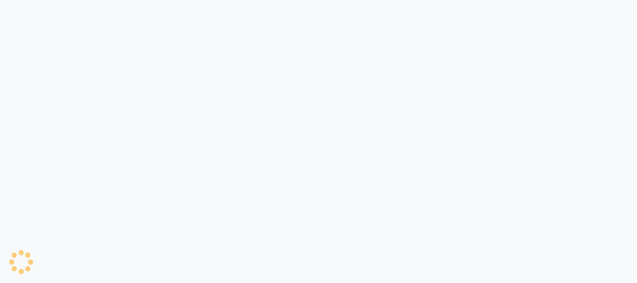
select select "service"
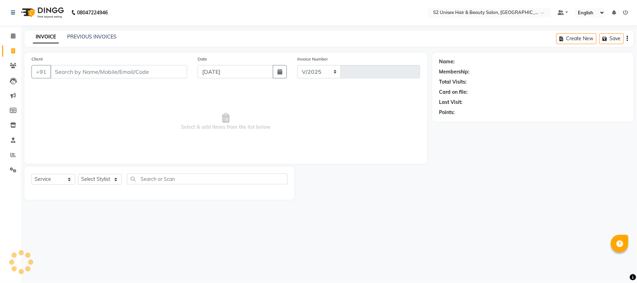
select select "3982"
type input "1141"
